Goal: Task Accomplishment & Management: Use online tool/utility

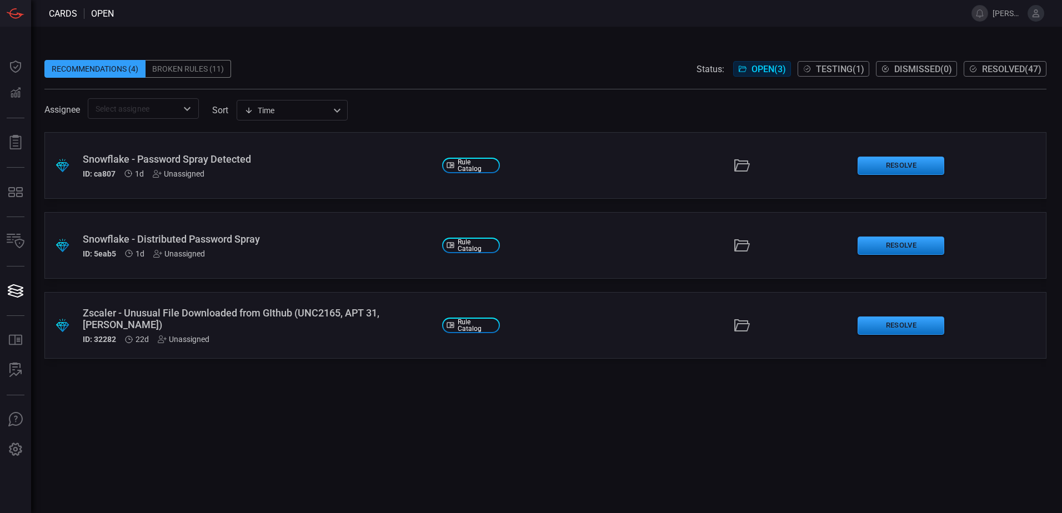
click at [840, 71] on span "Testing ( 1 )" at bounding box center [840, 69] width 48 height 11
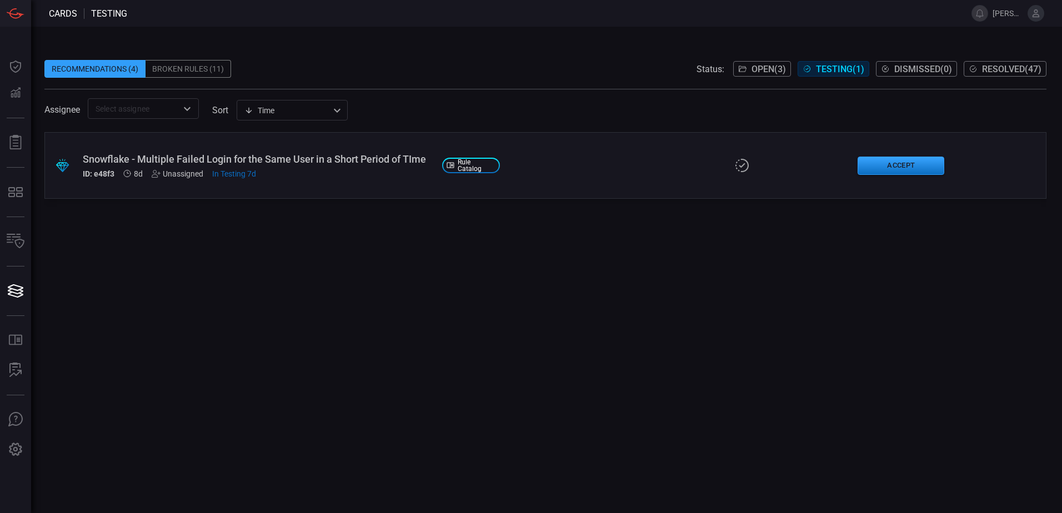
click at [650, 177] on div ".suggested_cards_icon{fill:url(#suggested_cards_icon);} Snowflake - Multiple Fa…" at bounding box center [545, 165] width 1002 height 67
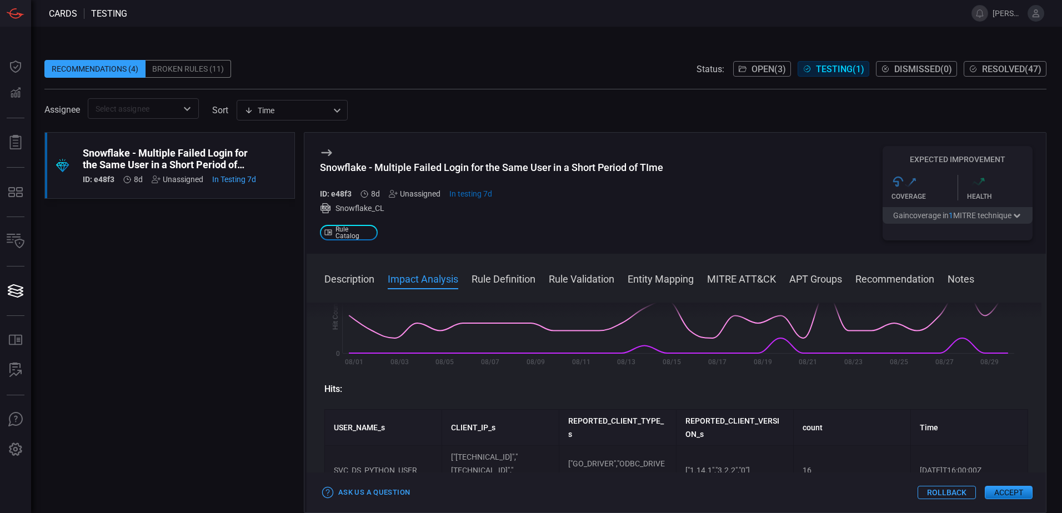
scroll to position [222, 0]
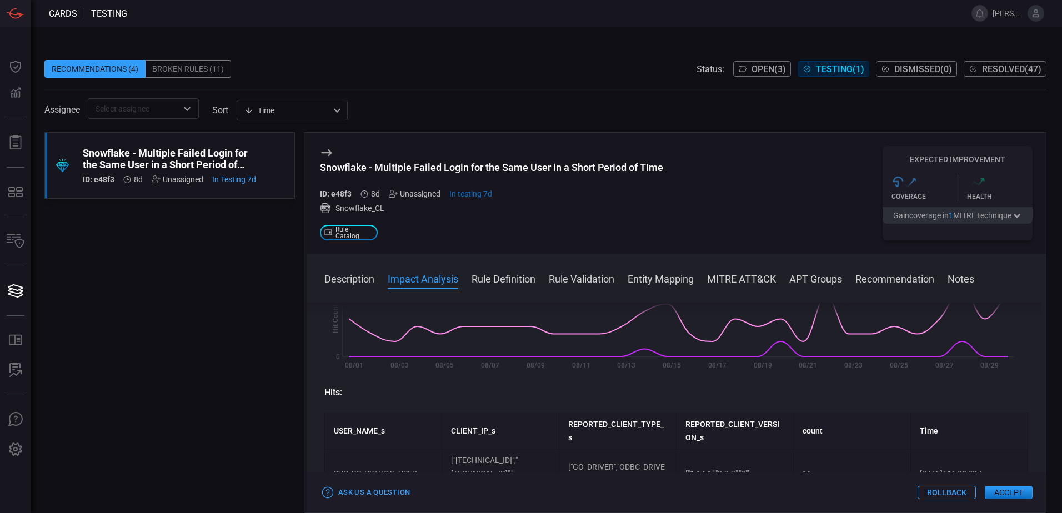
click at [758, 67] on span "Open ( 3 )" at bounding box center [768, 69] width 34 height 11
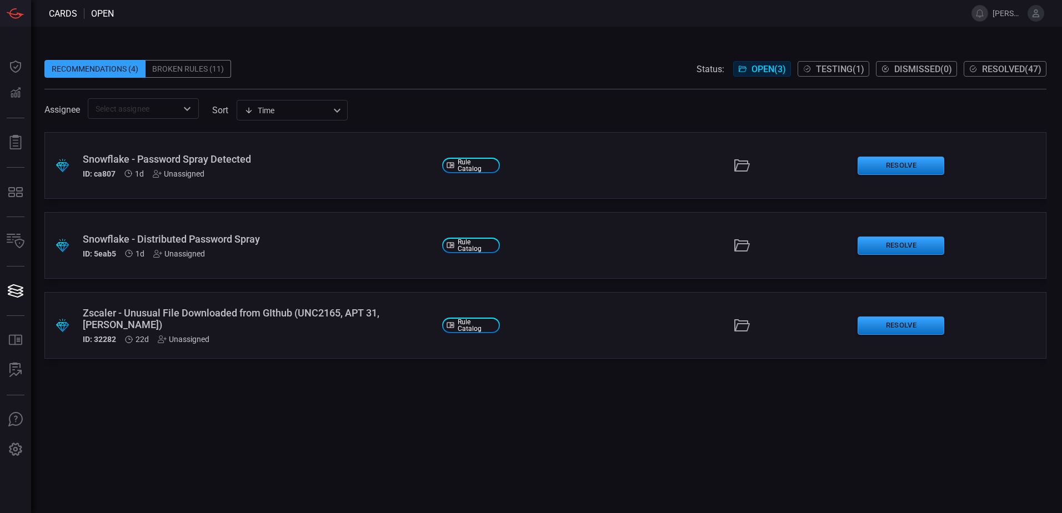
click at [318, 162] on div "Snowflake - Password Spray Detected" at bounding box center [258, 159] width 350 height 12
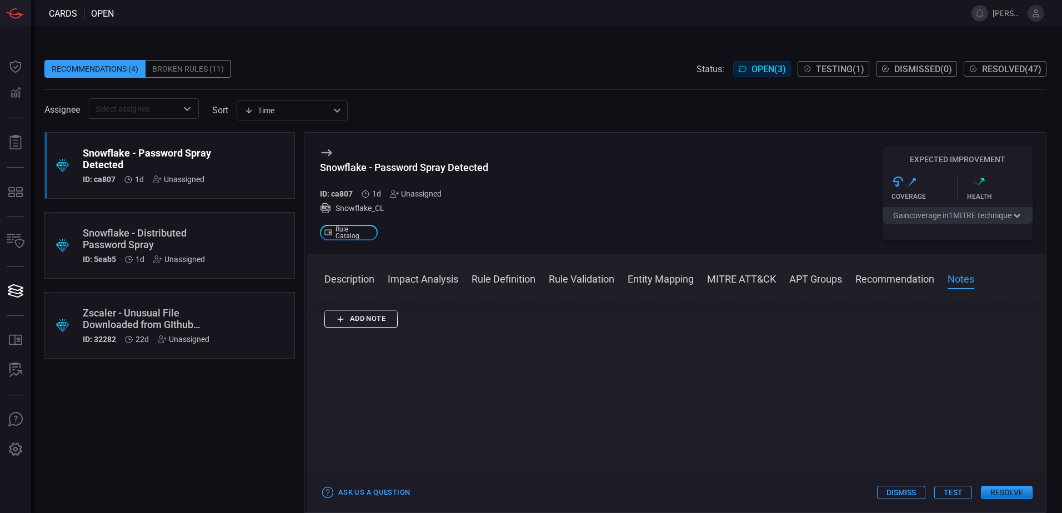
scroll to position [1070, 0]
click at [945, 488] on button "Test" at bounding box center [953, 492] width 38 height 13
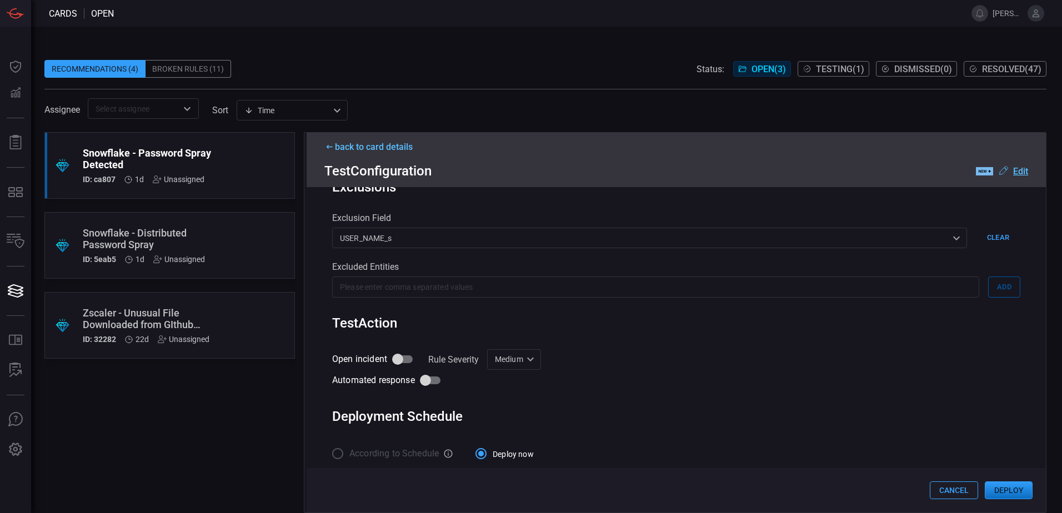
scroll to position [309, 0]
click at [403, 347] on input "Open incident" at bounding box center [397, 357] width 63 height 21
checkbox input "true"
click at [531, 352] on div "Medium Medium ​" at bounding box center [514, 358] width 54 height 21
click at [515, 425] on li "High" at bounding box center [515, 429] width 66 height 18
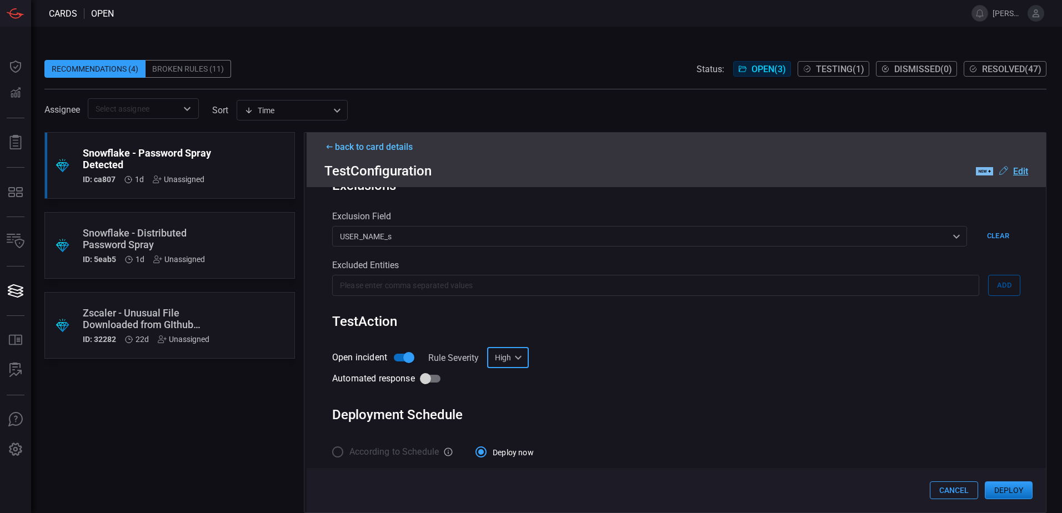
type input "High"
click at [1001, 489] on button "Deploy" at bounding box center [1009, 490] width 48 height 18
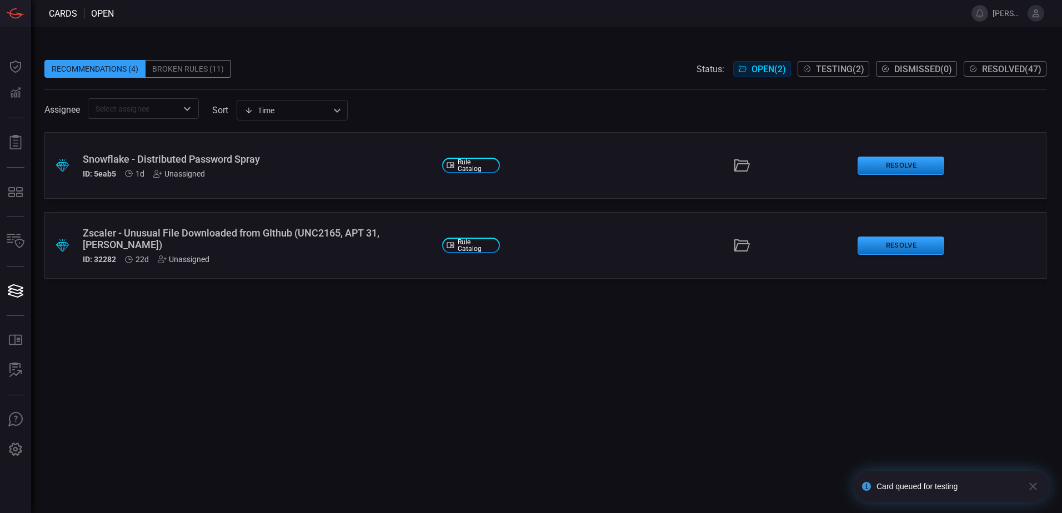
click at [272, 165] on div "Snowflake - Distributed Password Spray ID: 5eab5 1d Unassigned" at bounding box center [258, 165] width 350 height 25
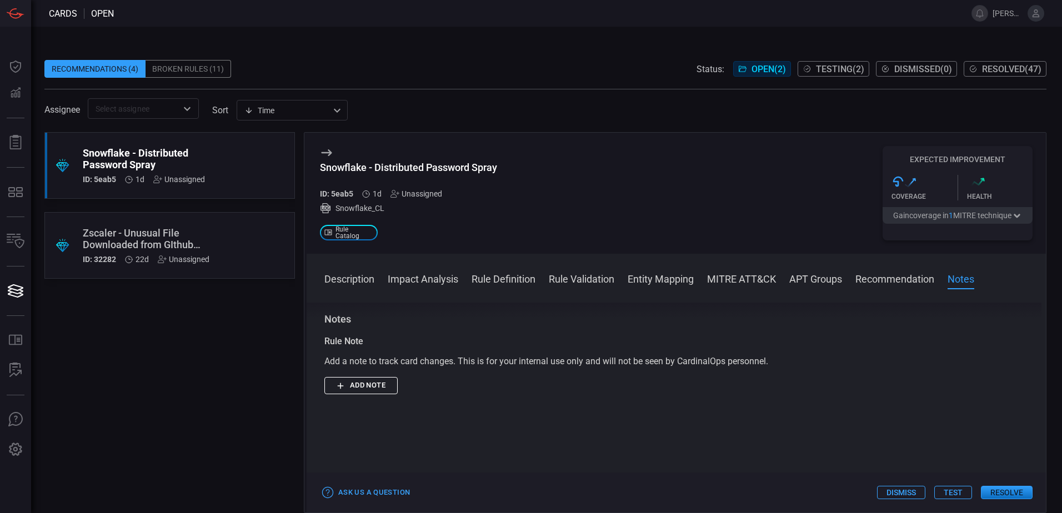
scroll to position [999, 0]
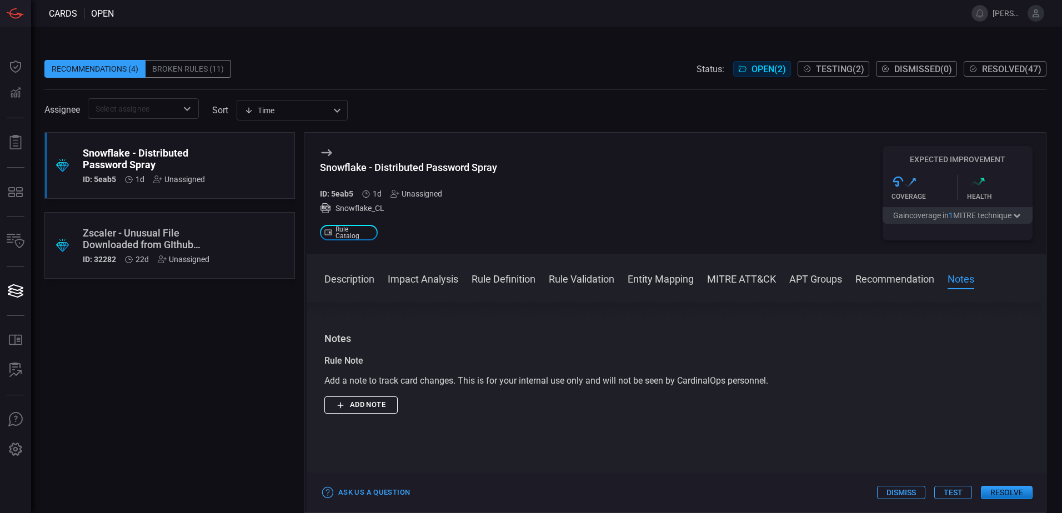
click at [946, 492] on button "Test" at bounding box center [953, 492] width 38 height 13
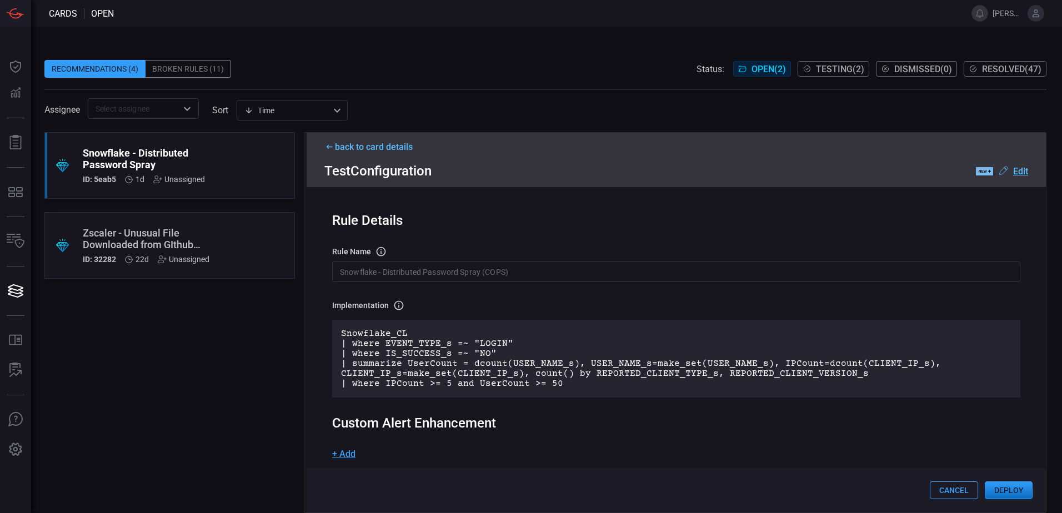
scroll to position [309, 0]
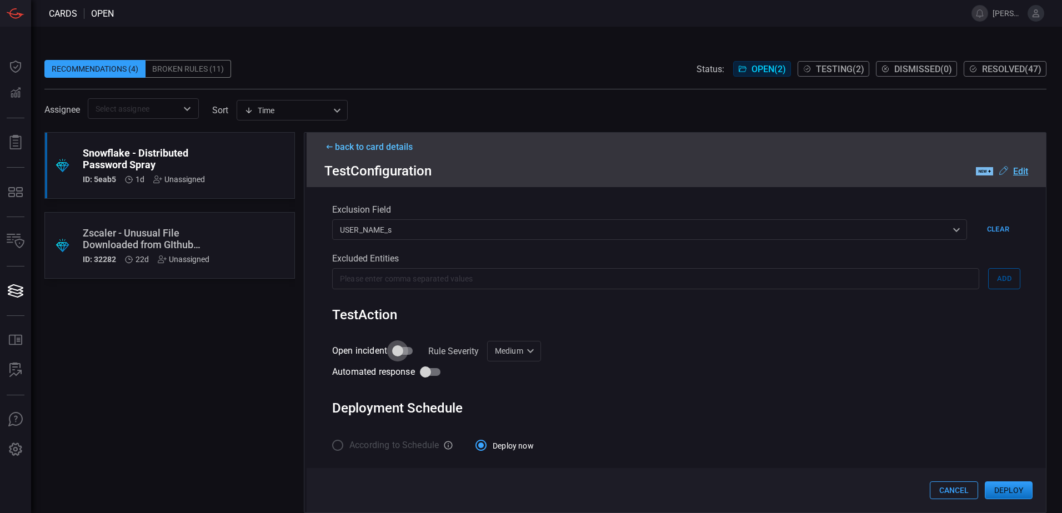
click at [395, 348] on input "Open incident" at bounding box center [397, 350] width 63 height 21
checkbox input "true"
click at [525, 353] on div "Medium Medium Informational Low Medium High ​" at bounding box center [514, 351] width 54 height 21
drag, startPoint x: 518, startPoint y: 431, endPoint x: 554, endPoint y: 430, distance: 36.7
click at [518, 430] on li "High" at bounding box center [515, 429] width 66 height 18
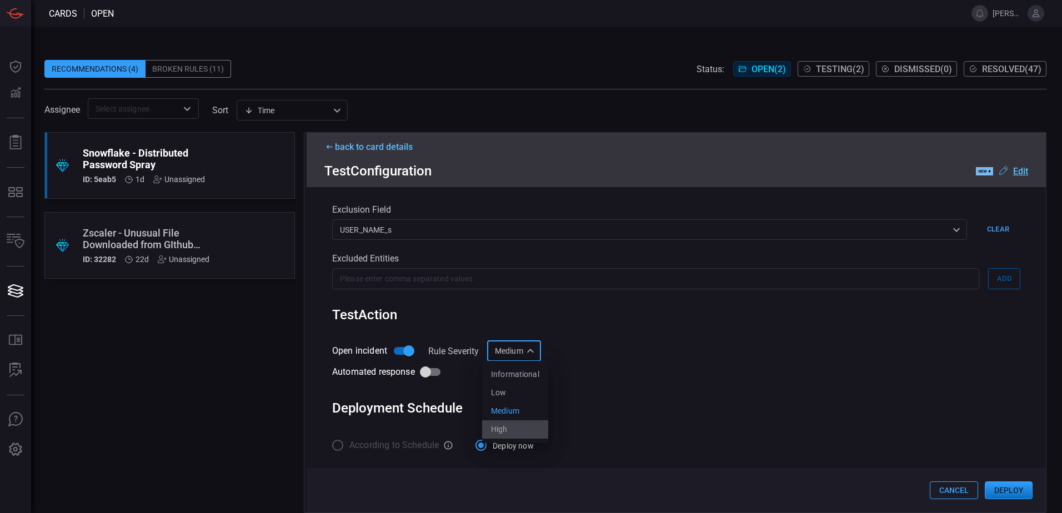
type input "High"
click at [1009, 489] on button "Deploy" at bounding box center [1009, 490] width 48 height 18
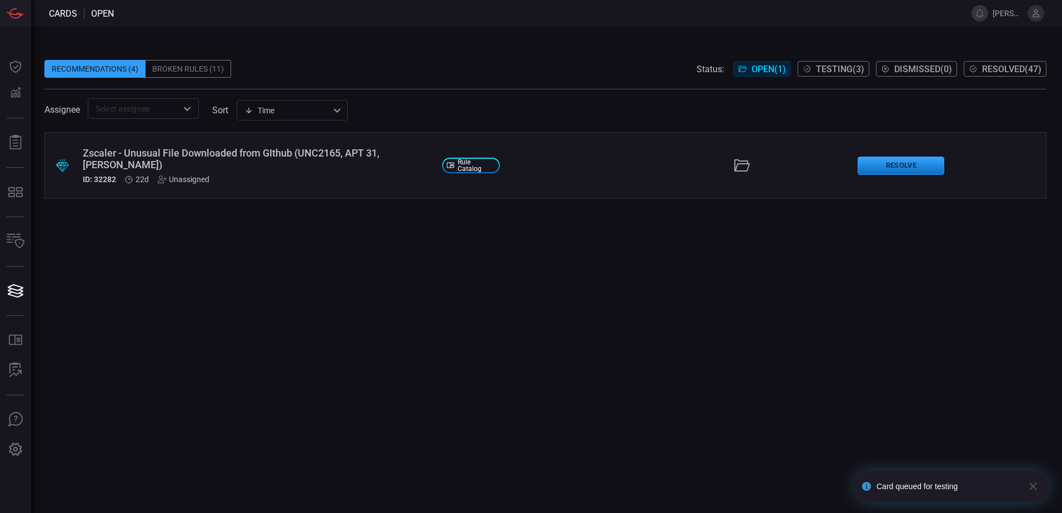
click at [284, 175] on div "ID: 32282 22d Unassigned" at bounding box center [258, 179] width 350 height 9
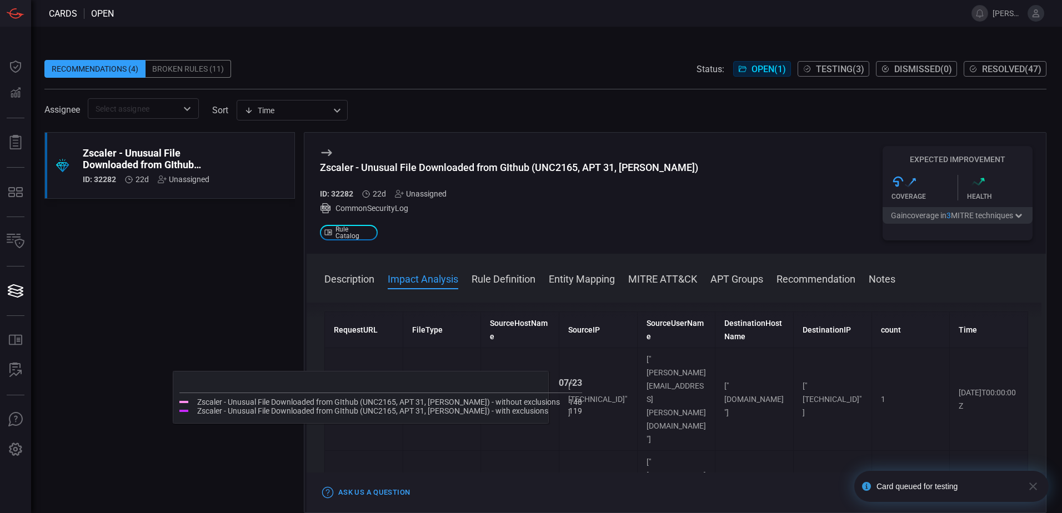
scroll to position [389, 0]
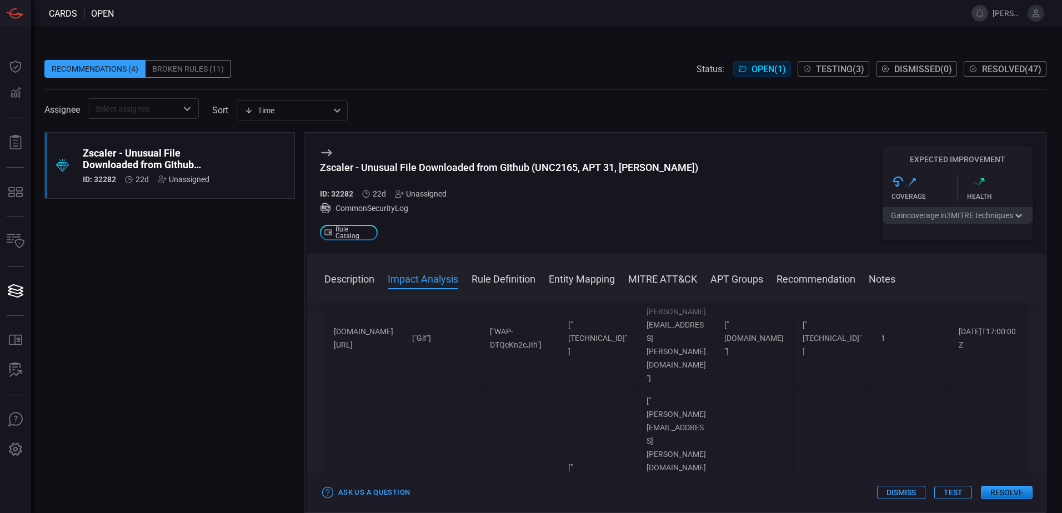
click at [502, 284] on button "Rule Definition" at bounding box center [504, 278] width 64 height 13
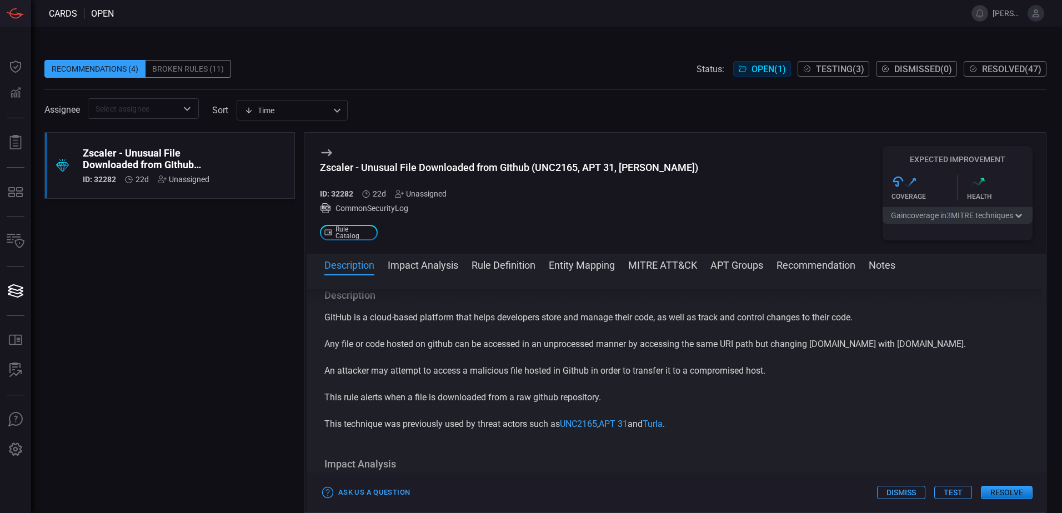
scroll to position [222, 0]
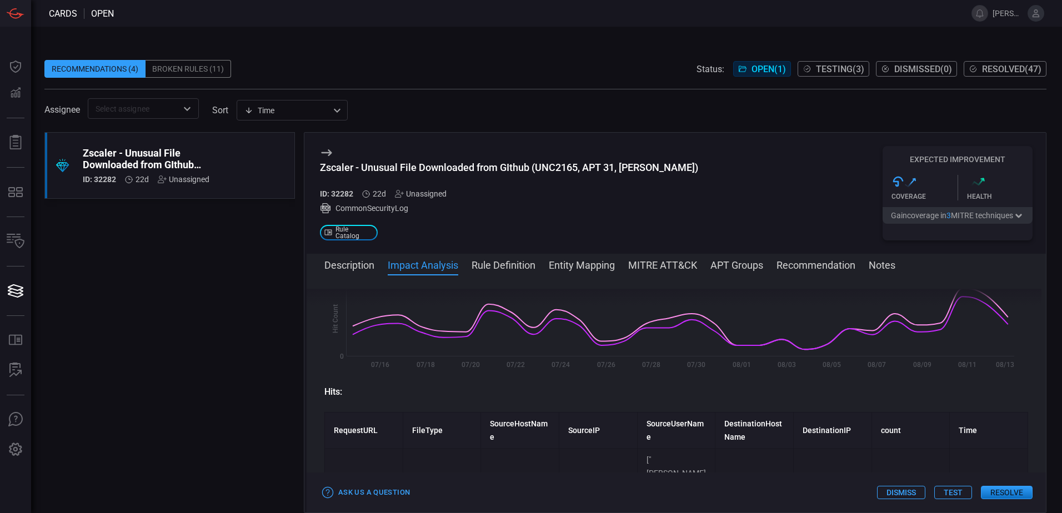
click at [505, 262] on button "Rule Definition" at bounding box center [504, 264] width 64 height 13
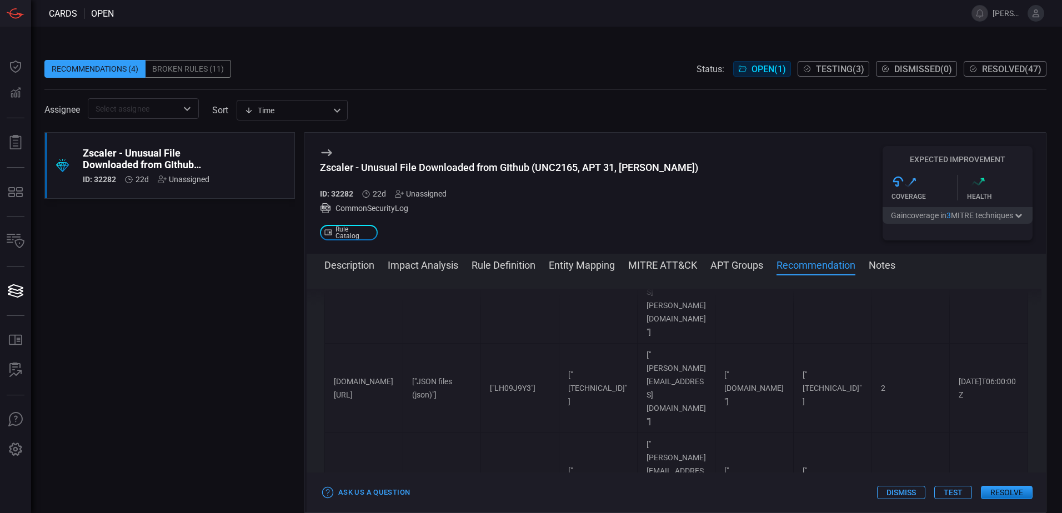
scroll to position [10439, 0]
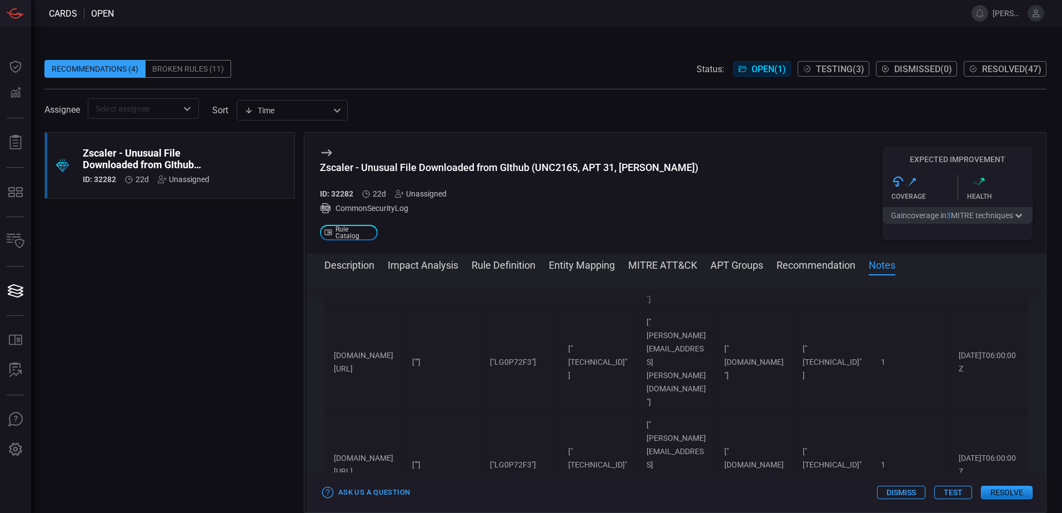
click at [1021, 217] on icon "button" at bounding box center [1018, 216] width 6 height 4
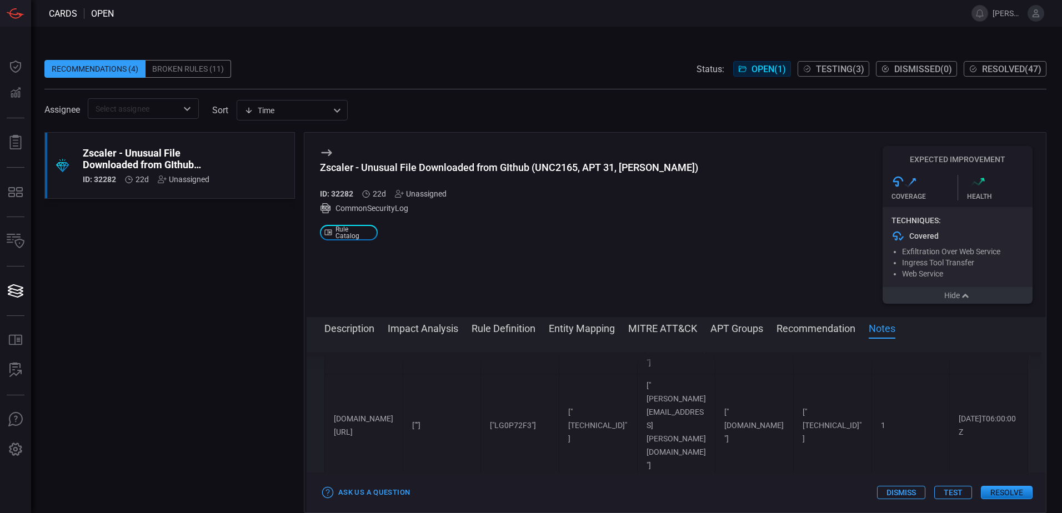
click at [987, 303] on button "Hide" at bounding box center [957, 295] width 150 height 17
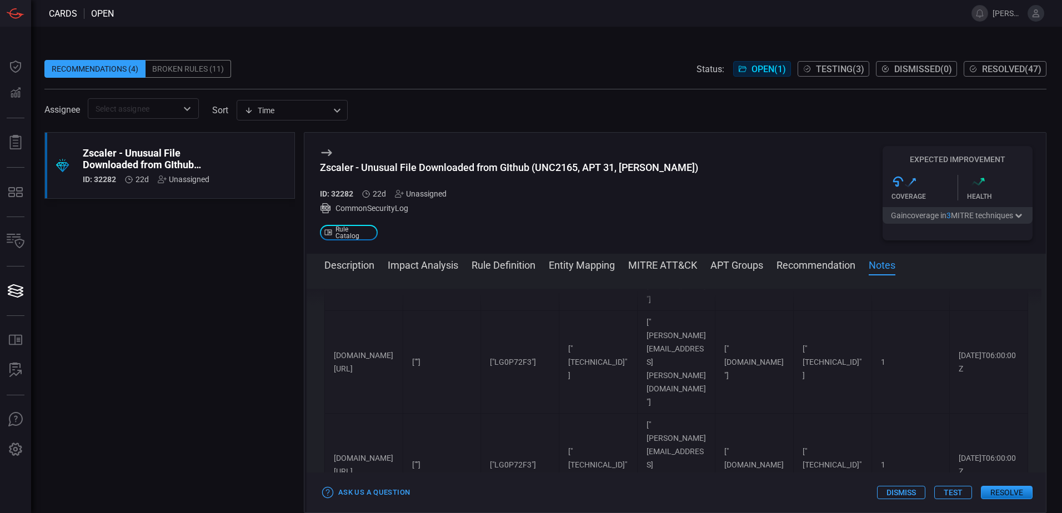
click at [856, 68] on span "Testing ( 3 )" at bounding box center [840, 69] width 48 height 11
